Goal: Navigation & Orientation: Find specific page/section

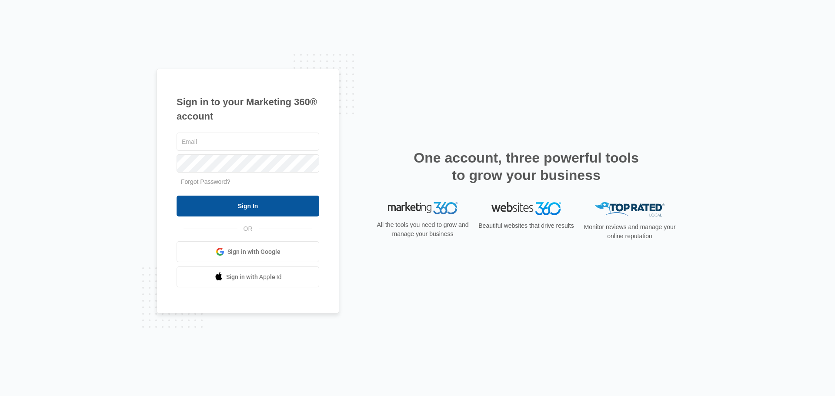
type input "dave@motorcityrustproofing.com"
click at [249, 204] on input "Sign In" at bounding box center [248, 206] width 143 height 21
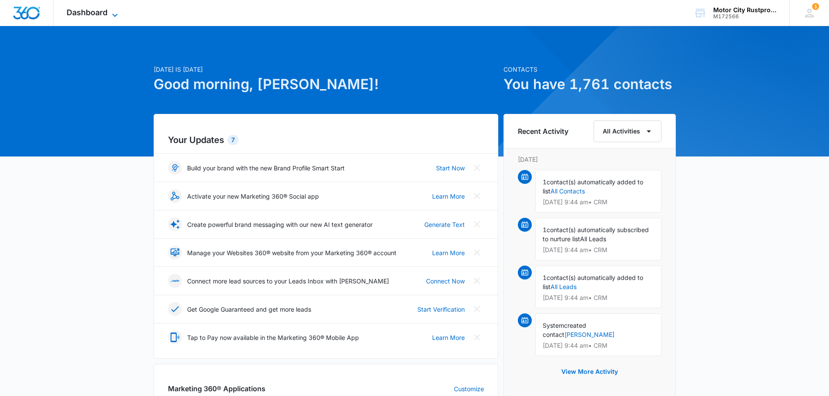
click at [118, 10] on icon at bounding box center [115, 15] width 10 height 10
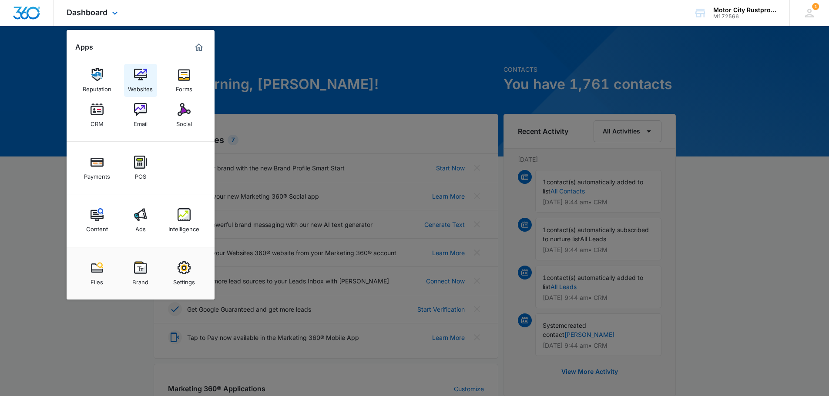
click at [148, 75] on link "Websites" at bounding box center [140, 80] width 33 height 33
